Goal: Navigation & Orientation: Find specific page/section

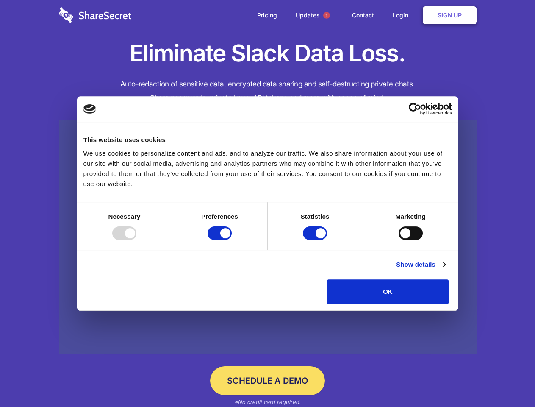
click at [136, 240] on div at bounding box center [124, 233] width 24 height 14
click at [232, 240] on input "Preferences" at bounding box center [220, 233] width 24 height 14
checkbox input "false"
click at [316, 240] on input "Statistics" at bounding box center [315, 233] width 24 height 14
checkbox input "false"
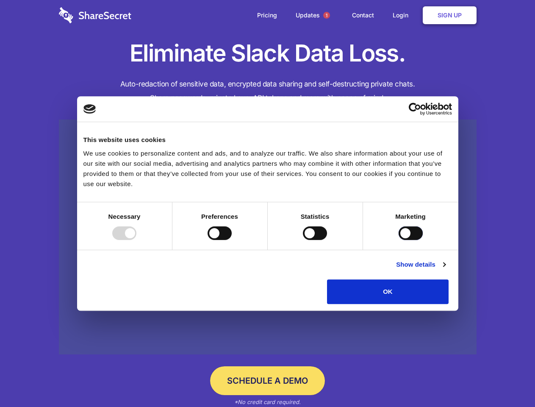
click at [399, 240] on input "Marketing" at bounding box center [411, 233] width 24 height 14
checkbox input "true"
click at [445, 269] on link "Show details" at bounding box center [420, 264] width 49 height 10
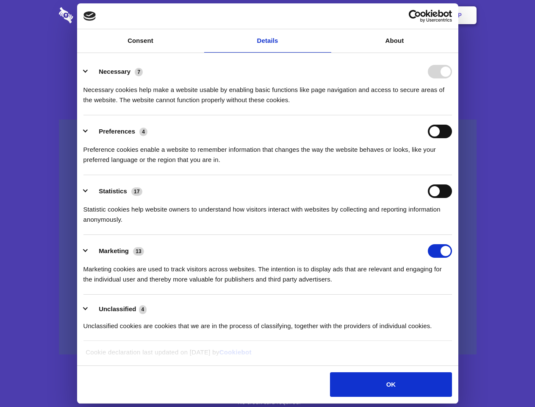
click at [452, 225] on div "Statistic cookies help website owners to understand how visitors interact with …" at bounding box center [267, 211] width 369 height 27
click at [326, 15] on span "1" at bounding box center [326, 15] width 7 height 7
